Goal: Task Accomplishment & Management: Manage account settings

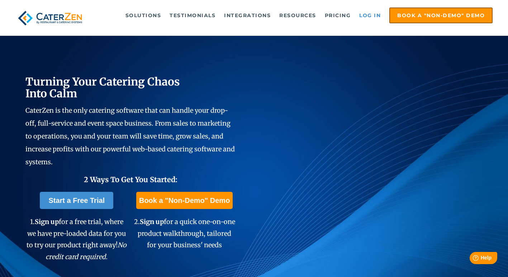
click at [375, 12] on link "Log in" at bounding box center [370, 15] width 29 height 14
click at [364, 17] on link "Log in" at bounding box center [370, 15] width 29 height 14
click at [363, 16] on link "Log in" at bounding box center [370, 15] width 29 height 14
